Goal: Obtain resource: Download file/media

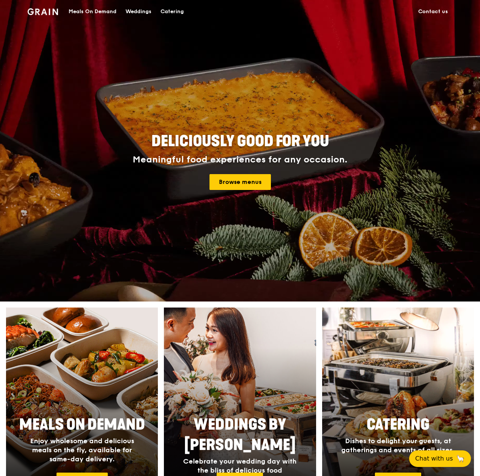
click at [56, 13] on img at bounding box center [42, 11] width 31 height 7
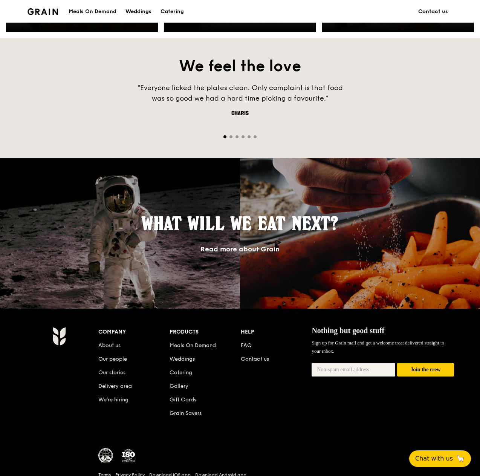
scroll to position [516, 0]
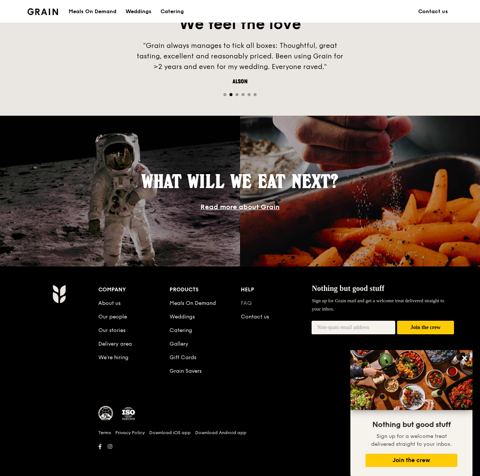
click at [246, 302] on link "FAQ" at bounding box center [246, 303] width 11 height 6
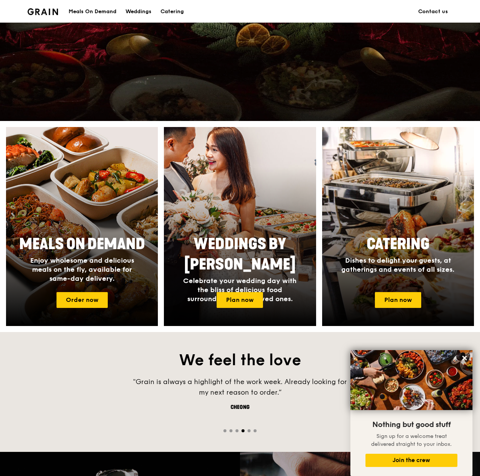
scroll to position [177, 0]
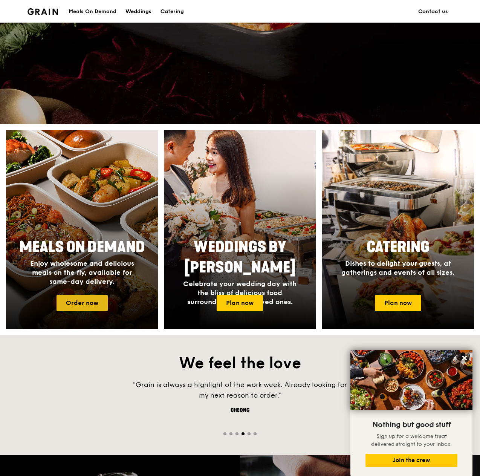
click at [79, 300] on link "Order now" at bounding box center [81, 303] width 51 height 16
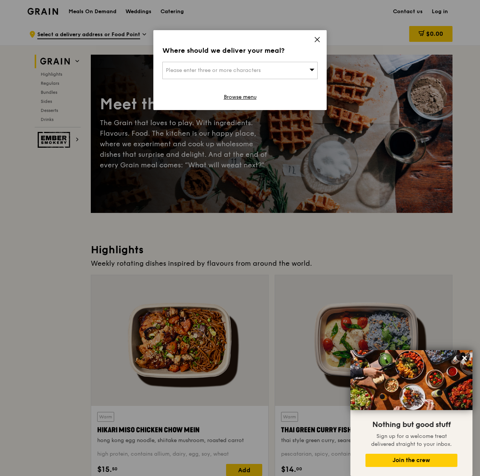
click at [319, 40] on icon at bounding box center [317, 39] width 7 height 7
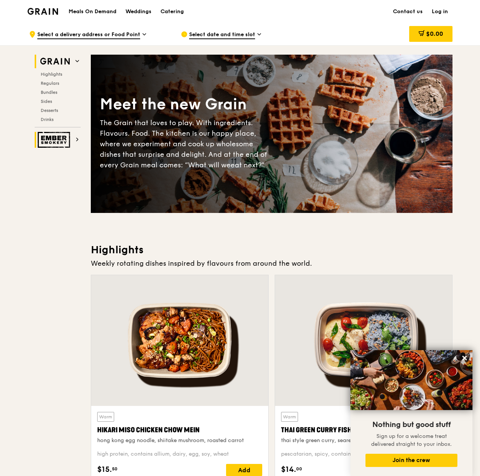
click at [77, 139] on icon at bounding box center [77, 139] width 4 height 4
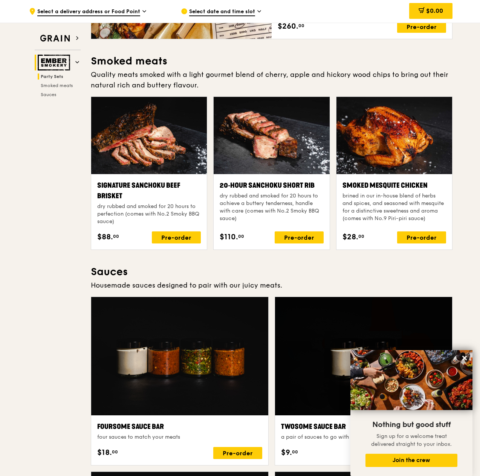
scroll to position [137, 0]
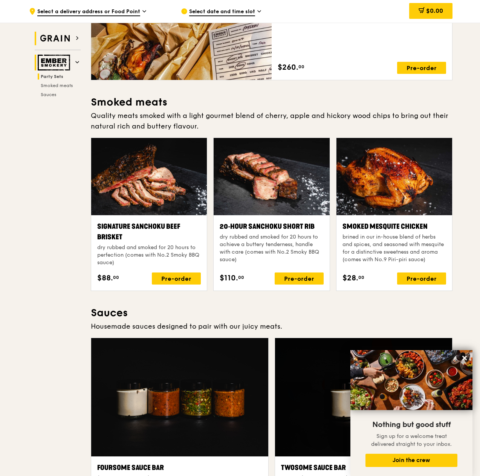
click at [59, 40] on img at bounding box center [55, 39] width 35 height 14
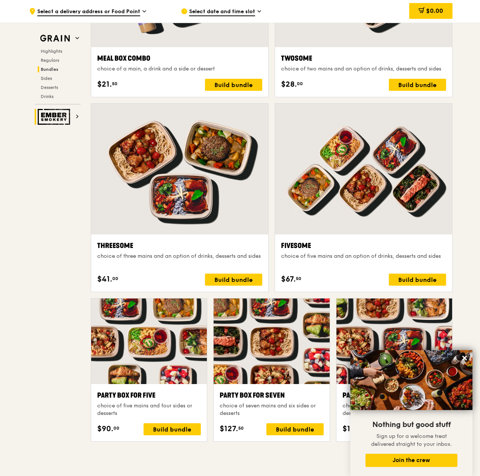
scroll to position [1116, 0]
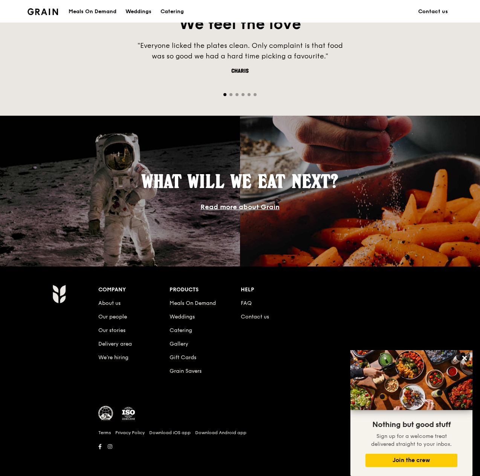
scroll to position [177, 0]
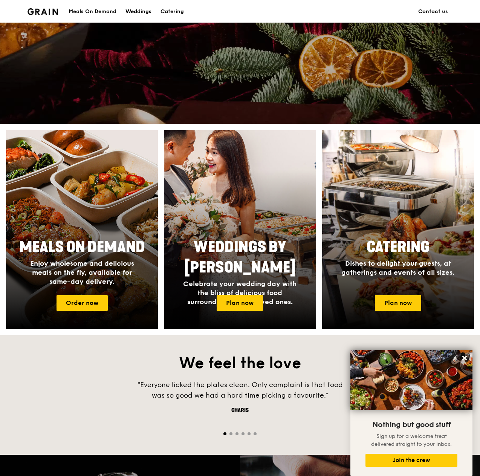
click at [94, 10] on div "Meals On Demand" at bounding box center [93, 11] width 48 height 23
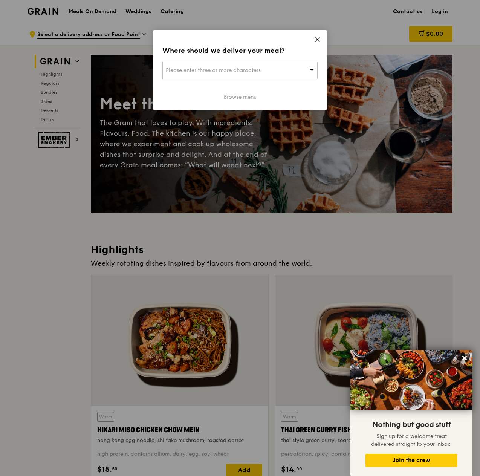
click at [248, 93] on link "Browse menu" at bounding box center [240, 97] width 33 height 8
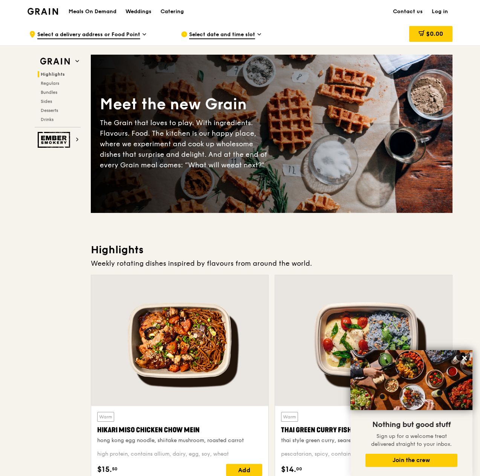
click at [52, 9] on img at bounding box center [42, 11] width 31 height 7
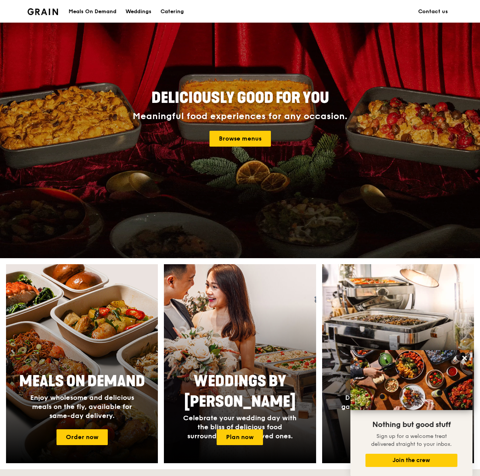
scroll to position [113, 0]
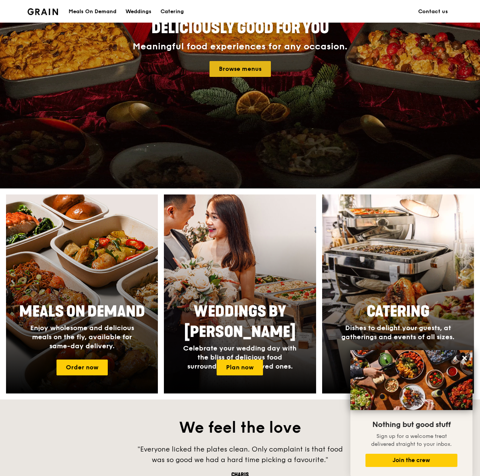
click at [242, 73] on link "Browse menus" at bounding box center [239, 69] width 61 height 16
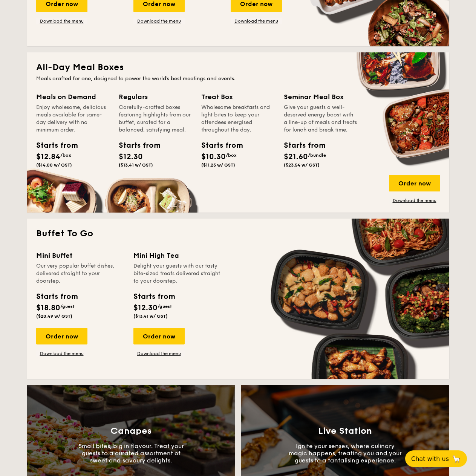
scroll to position [452, 0]
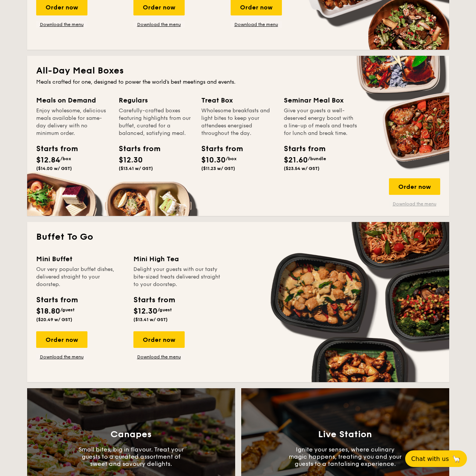
click at [424, 203] on link "Download the menu" at bounding box center [414, 204] width 51 height 6
